Goal: Feedback & Contribution: Leave review/rating

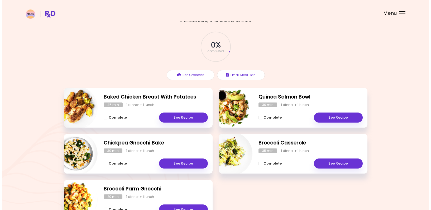
scroll to position [26, 0]
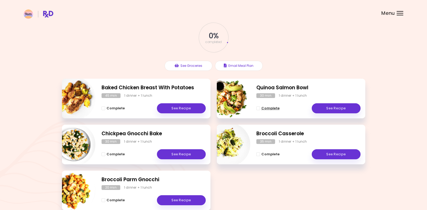
click at [269, 109] on span "Complete" at bounding box center [270, 108] width 18 height 4
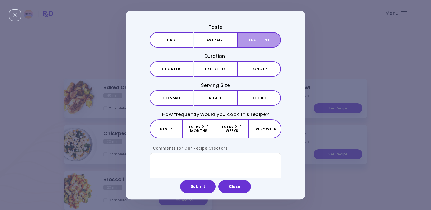
click at [255, 40] on button "Excellent" at bounding box center [259, 39] width 44 height 15
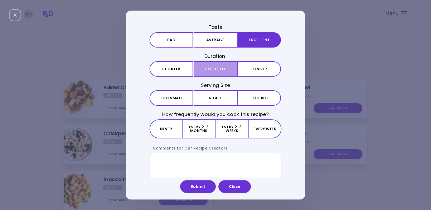
click at [212, 71] on button "Expected" at bounding box center [216, 68] width 44 height 15
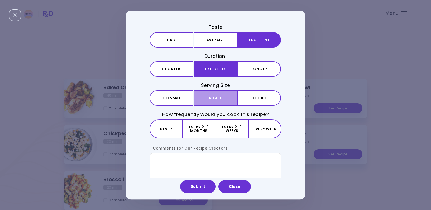
click at [216, 100] on button "Right" at bounding box center [216, 97] width 44 height 15
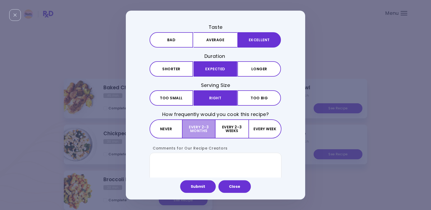
click at [206, 127] on button "Every 2-3 months" at bounding box center [198, 128] width 33 height 19
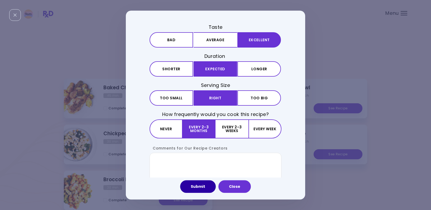
click at [201, 187] on button "Submit" at bounding box center [198, 186] width 36 height 13
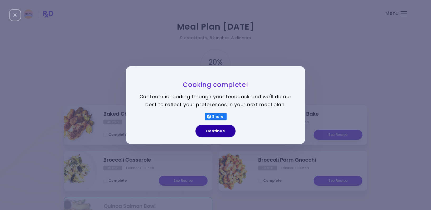
click at [222, 132] on button "Continue" at bounding box center [215, 130] width 40 height 13
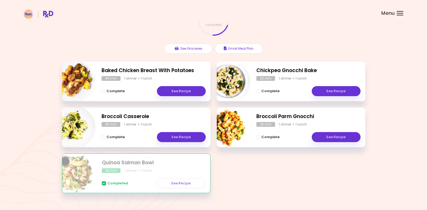
scroll to position [53, 0]
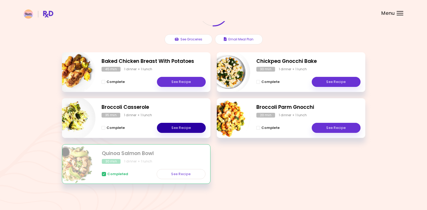
click at [179, 124] on link "See Recipe" at bounding box center [181, 128] width 49 height 10
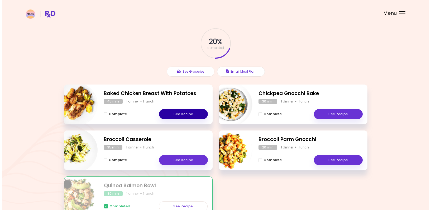
scroll to position [53, 0]
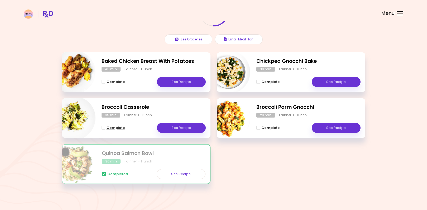
click at [117, 126] on span "Complete" at bounding box center [116, 128] width 18 height 4
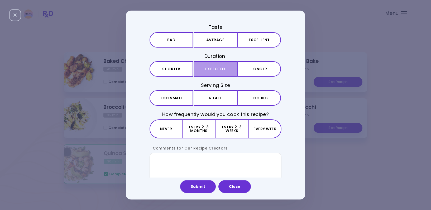
click at [220, 69] on button "Expected" at bounding box center [216, 68] width 44 height 15
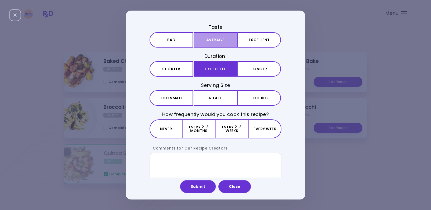
click at [220, 39] on button "Average" at bounding box center [216, 39] width 44 height 15
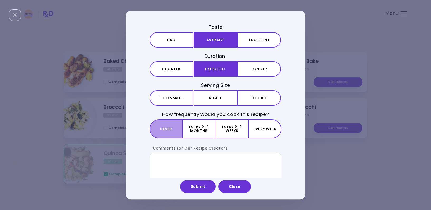
click at [172, 129] on button "Never" at bounding box center [165, 128] width 33 height 19
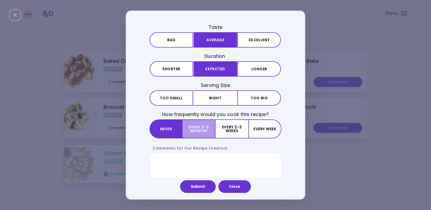
click at [196, 129] on button "Every 2-3 months" at bounding box center [198, 128] width 33 height 19
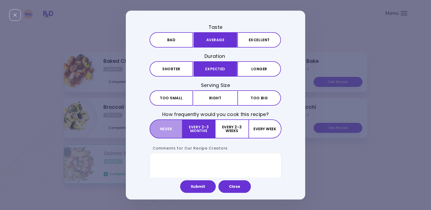
click at [165, 127] on button "Never" at bounding box center [165, 128] width 33 height 19
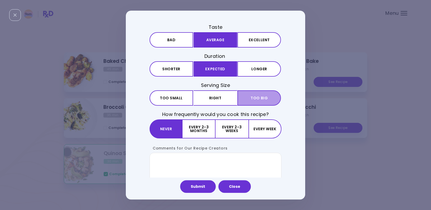
click at [263, 97] on span "Too big" at bounding box center [258, 98] width 17 height 4
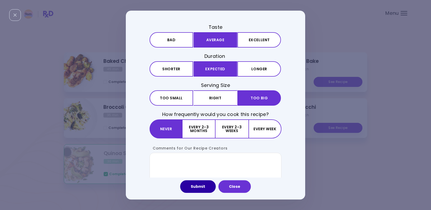
click at [196, 189] on button "Submit" at bounding box center [198, 186] width 36 height 13
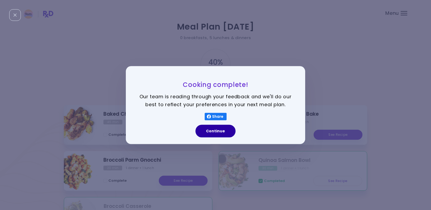
click at [217, 127] on button "Continue" at bounding box center [215, 130] width 40 height 13
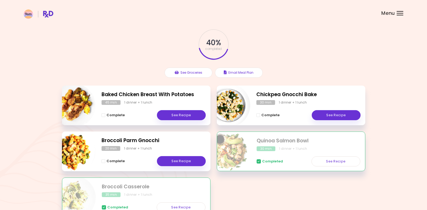
scroll to position [53, 0]
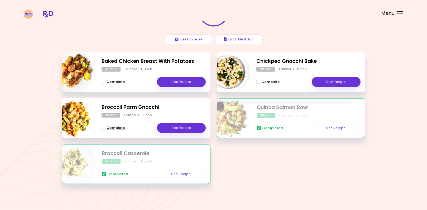
click at [117, 130] on span "Complete" at bounding box center [116, 128] width 18 height 4
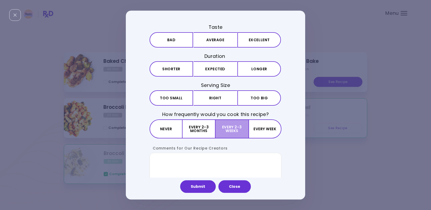
click at [223, 134] on button "Every 2-3 weeks" at bounding box center [231, 128] width 33 height 19
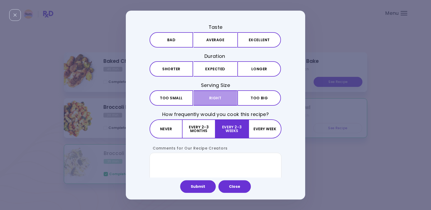
click at [217, 102] on button "Right" at bounding box center [216, 97] width 44 height 15
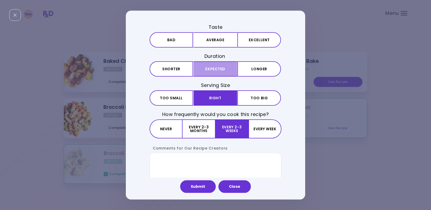
click at [221, 66] on button "Expected" at bounding box center [216, 68] width 44 height 15
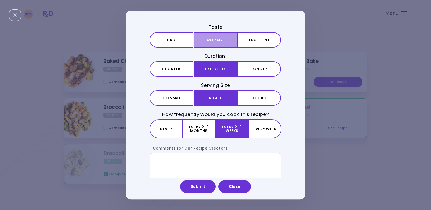
click at [222, 41] on button "Average" at bounding box center [216, 39] width 44 height 15
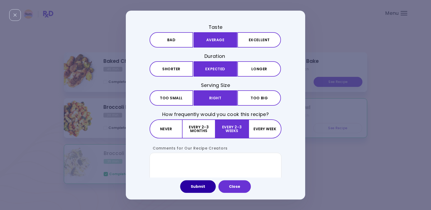
click at [202, 189] on button "Submit" at bounding box center [198, 186] width 36 height 13
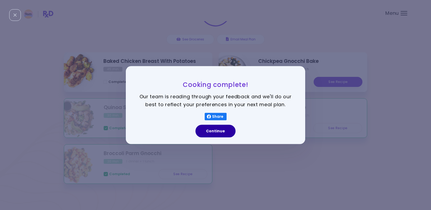
click at [212, 134] on button "Continue" at bounding box center [215, 130] width 40 height 13
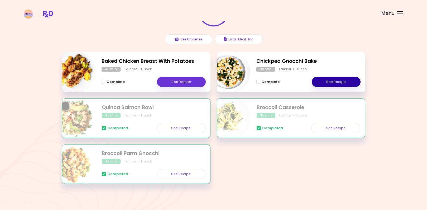
click at [329, 83] on link "See Recipe" at bounding box center [336, 82] width 49 height 10
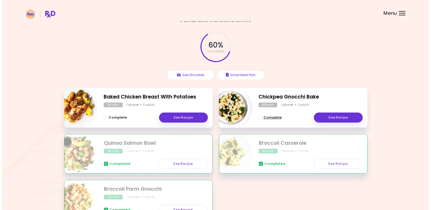
scroll to position [26, 0]
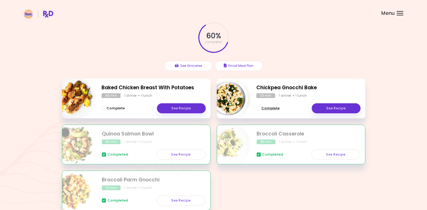
click at [265, 110] on span "Complete" at bounding box center [270, 108] width 18 height 4
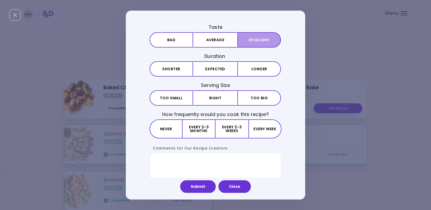
click at [258, 42] on button "Excellent" at bounding box center [259, 39] width 44 height 15
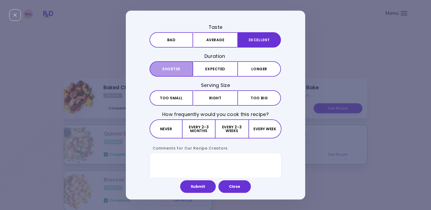
click at [181, 73] on button "Shorter" at bounding box center [171, 68] width 44 height 15
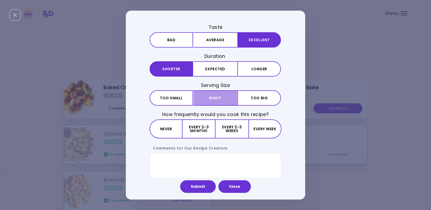
click at [203, 96] on button "Right" at bounding box center [216, 97] width 44 height 15
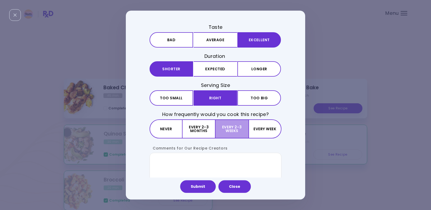
click at [233, 133] on button "Every 2-3 weeks" at bounding box center [231, 128] width 33 height 19
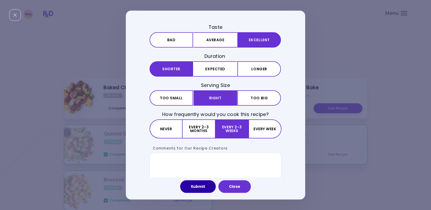
click at [200, 186] on button "Submit" at bounding box center [198, 186] width 36 height 13
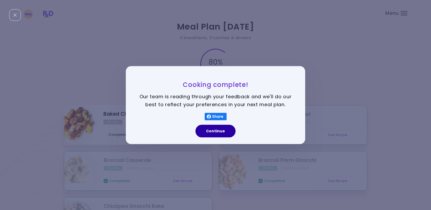
click at [228, 133] on button "Continue" at bounding box center [215, 130] width 40 height 13
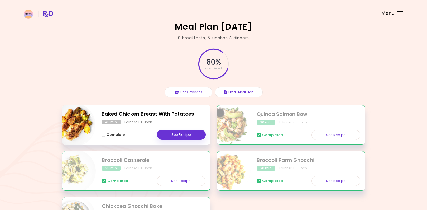
drag, startPoint x: 114, startPoint y: 134, endPoint x: 117, endPoint y: 134, distance: 2.9
click at [114, 134] on span "Complete" at bounding box center [116, 134] width 18 height 4
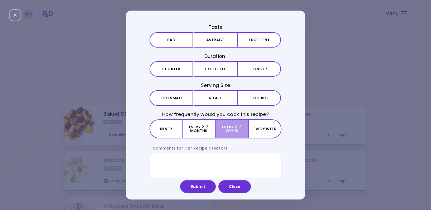
click at [226, 124] on button "Every 2-3 weeks" at bounding box center [231, 128] width 33 height 19
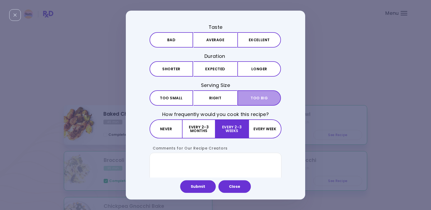
click at [253, 94] on button "Big Too big" at bounding box center [259, 97] width 44 height 15
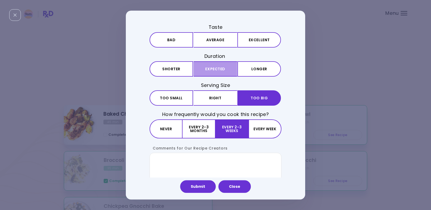
click at [224, 64] on button "Expected" at bounding box center [216, 68] width 44 height 15
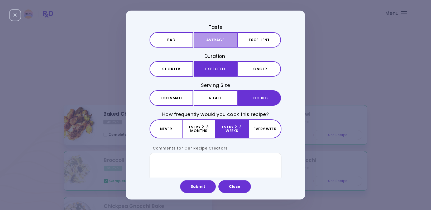
click at [229, 41] on button "Average" at bounding box center [216, 39] width 44 height 15
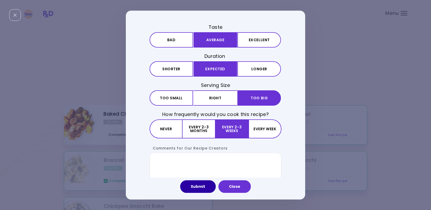
click at [205, 187] on button "Submit" at bounding box center [198, 186] width 36 height 13
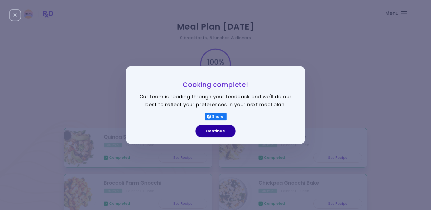
click at [211, 132] on button "Continue" at bounding box center [215, 130] width 40 height 13
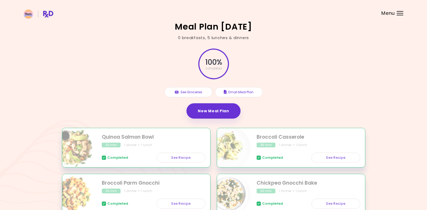
click at [135, 96] on div "100 % completed See Groceries Email Meal Plan New Meal Plan" at bounding box center [213, 84] width 303 height 87
click at [316, 19] on header at bounding box center [213, 10] width 427 height 21
click at [400, 12] on div "Menu" at bounding box center [400, 13] width 7 height 4
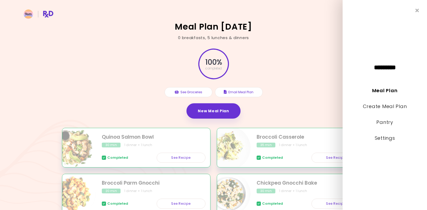
click at [283, 94] on div "100 % completed See Groceries Email Meal Plan New Meal Plan" at bounding box center [213, 84] width 303 height 87
